Goal: Communication & Community: Answer question/provide support

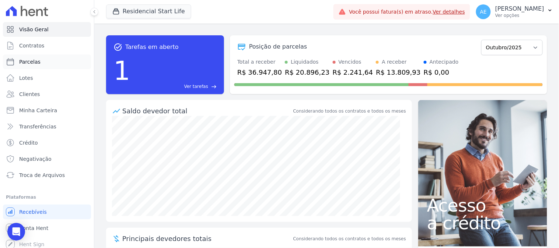
click at [26, 68] on link "Parcelas" at bounding box center [47, 62] width 88 height 15
click at [24, 65] on span "Parcelas" at bounding box center [29, 61] width 21 height 7
select select
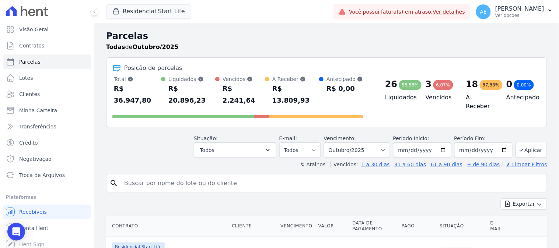
click at [263, 176] on input "search" at bounding box center [332, 183] width 424 height 15
type input "[PERSON_NAME]"
select select
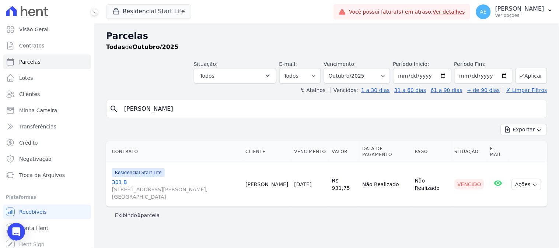
click at [116, 179] on link "[STREET_ADDRESS][PERSON_NAME]" at bounding box center [175, 190] width 127 height 22
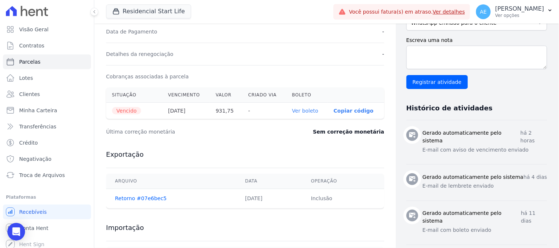
scroll to position [204, 0]
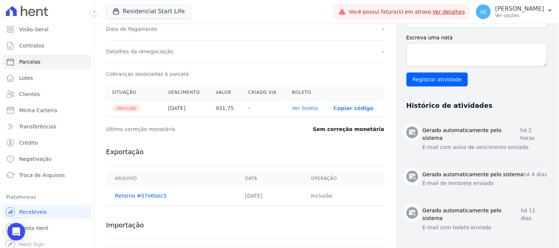
click at [297, 109] on link "Ver boleto" at bounding box center [305, 108] width 26 height 6
click at [18, 229] on icon "Open Intercom Messenger" at bounding box center [16, 232] width 8 height 10
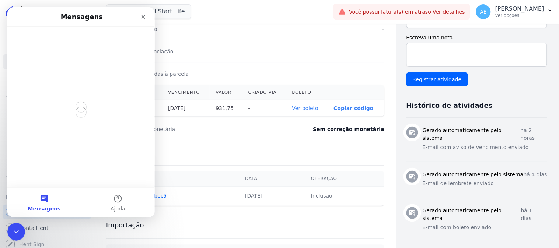
scroll to position [0, 0]
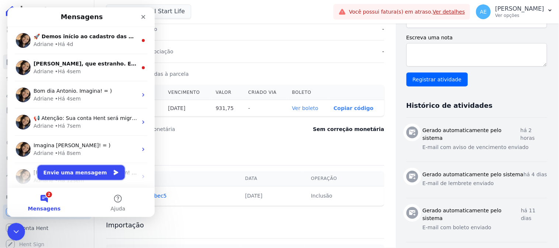
click at [84, 173] on button "Envie uma mensagem" at bounding box center [80, 172] width 87 height 15
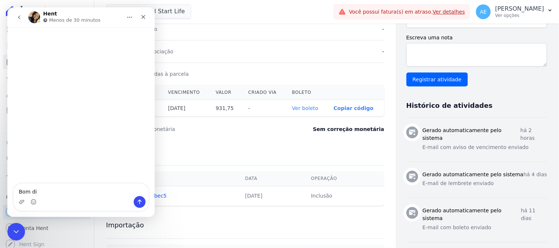
type textarea "Bom dia"
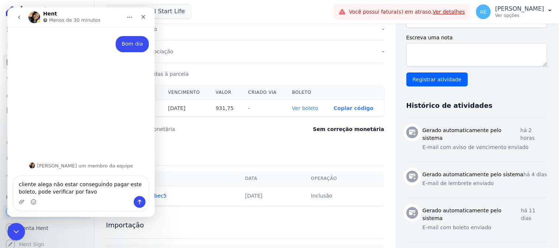
type textarea "cliente alega não estar conseguindo pagar este boleto, pode verificar por favor"
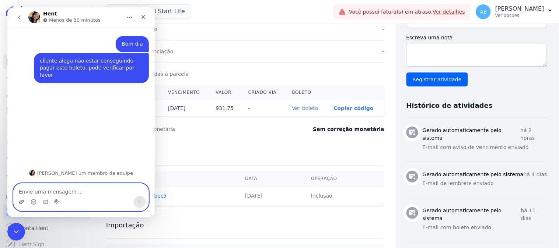
click at [19, 204] on icon "Upload do anexo" at bounding box center [21, 202] width 6 height 6
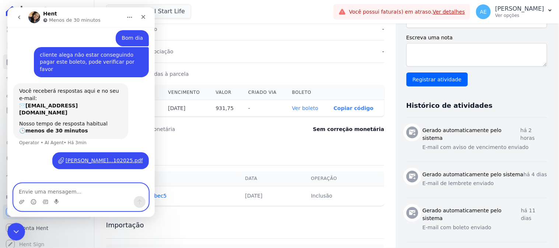
scroll to position [6, 0]
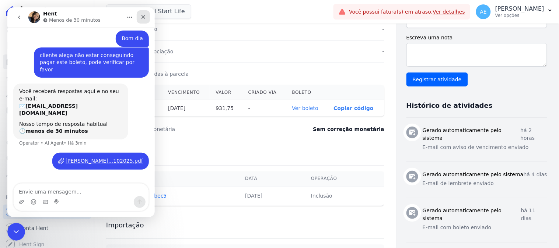
click at [140, 17] on icon "Fechar" at bounding box center [143, 17] width 6 height 6
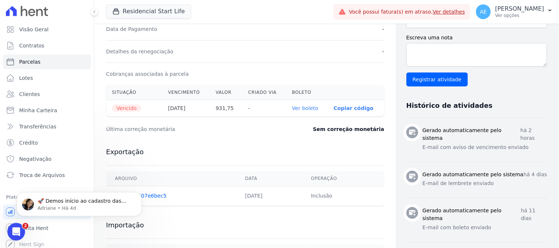
scroll to position [0, 0]
